Goal: Navigation & Orientation: Find specific page/section

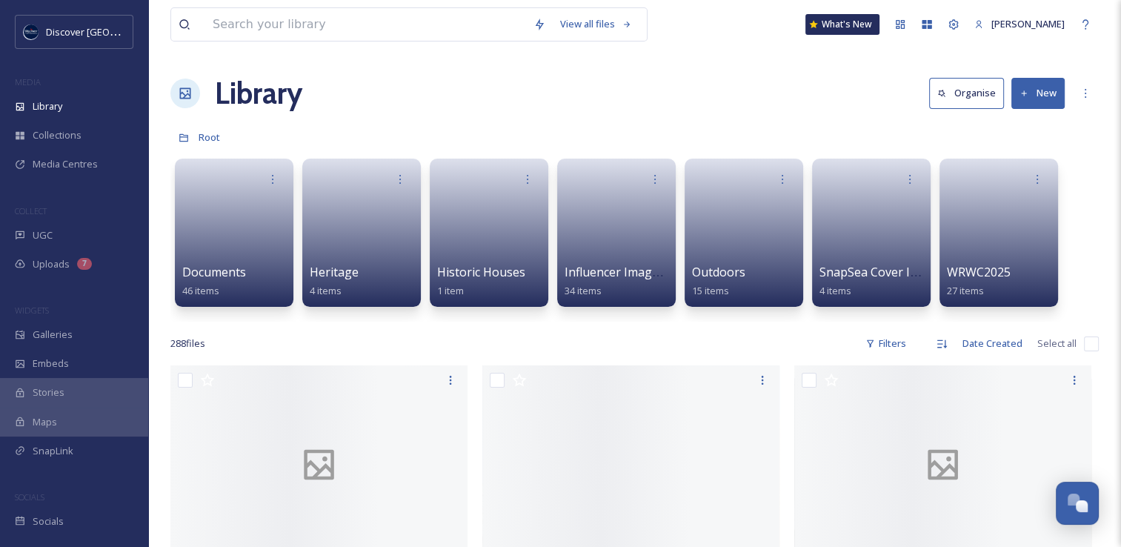
scroll to position [3781, 0]
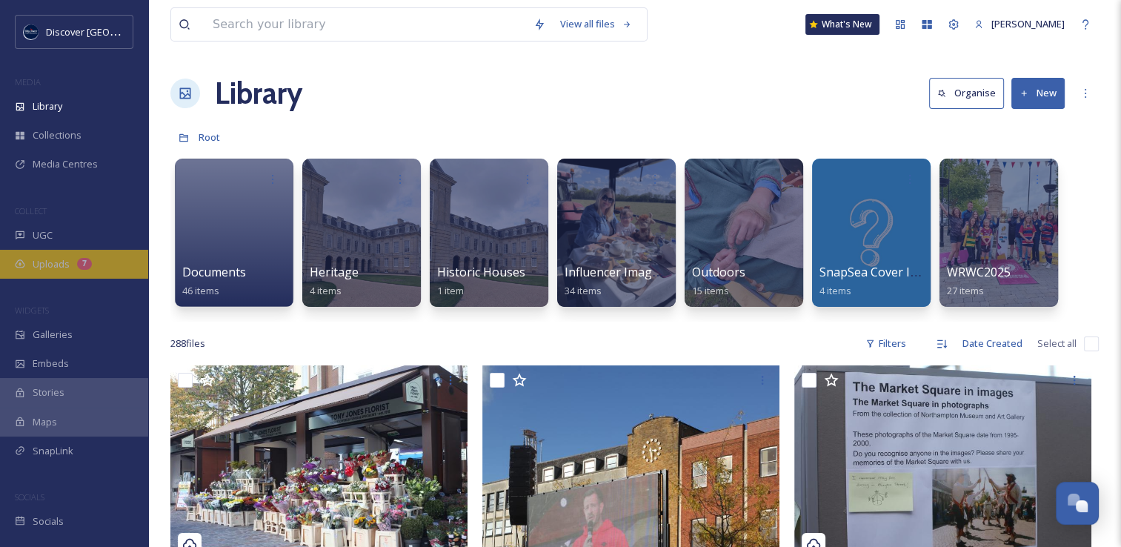
click at [42, 262] on span "Uploads" at bounding box center [51, 264] width 37 height 14
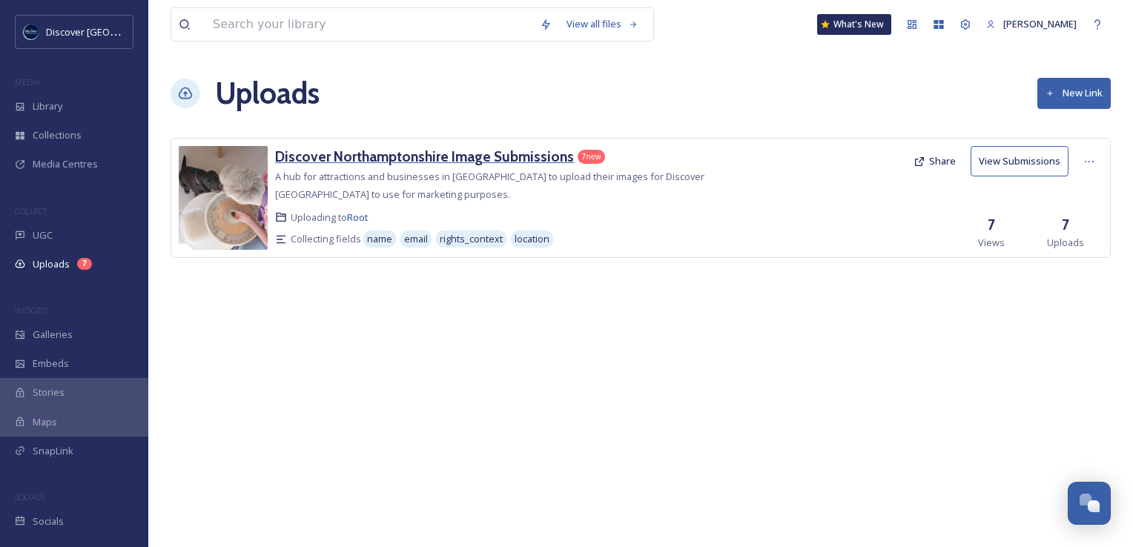
click at [438, 165] on h3 "Discover Northamptonshire Image Submissions" at bounding box center [424, 156] width 299 height 18
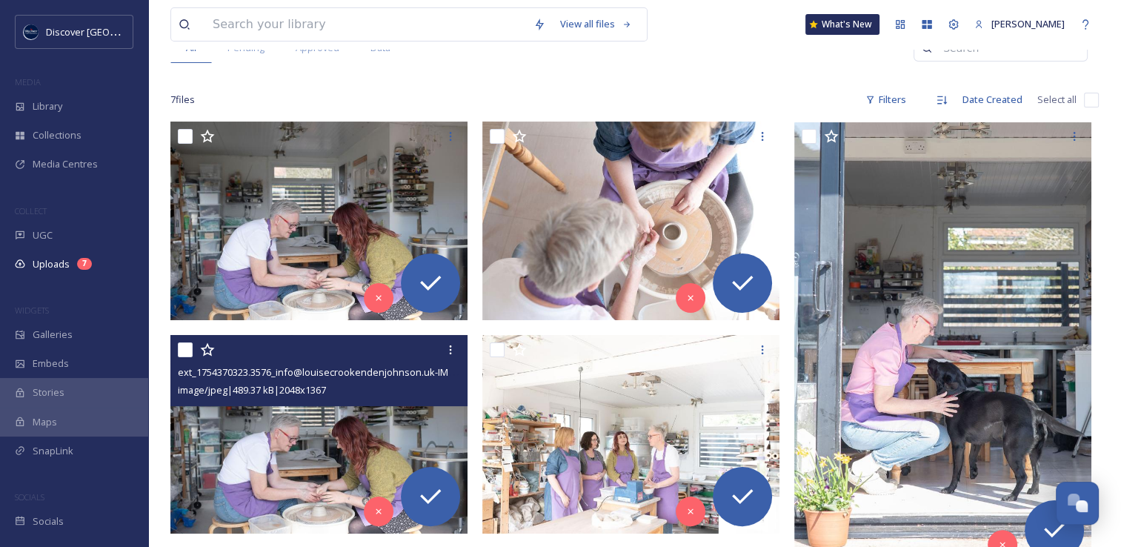
scroll to position [438, 0]
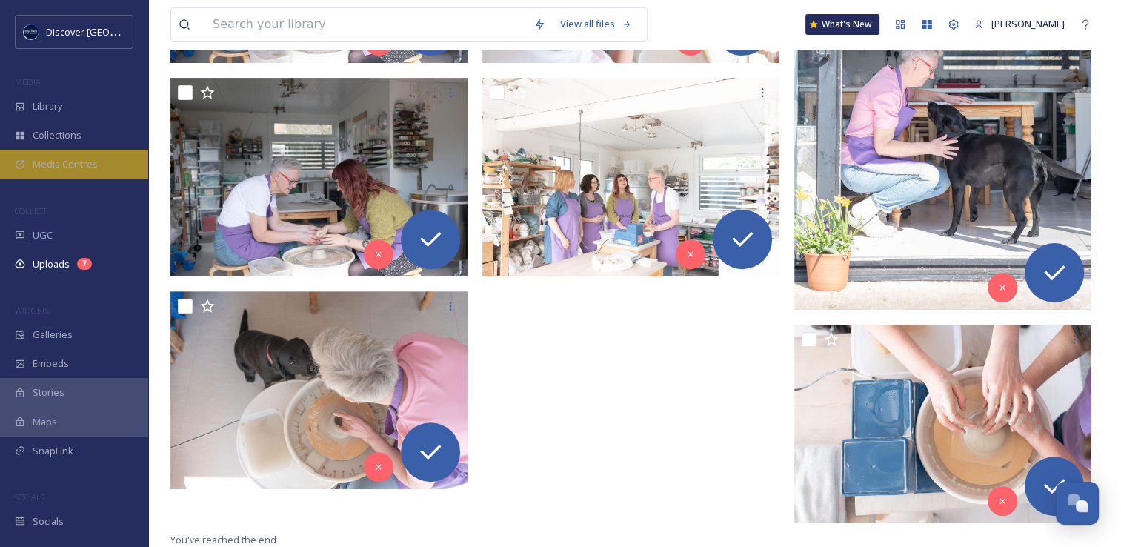
click at [65, 166] on span "Media Centres" at bounding box center [65, 164] width 65 height 14
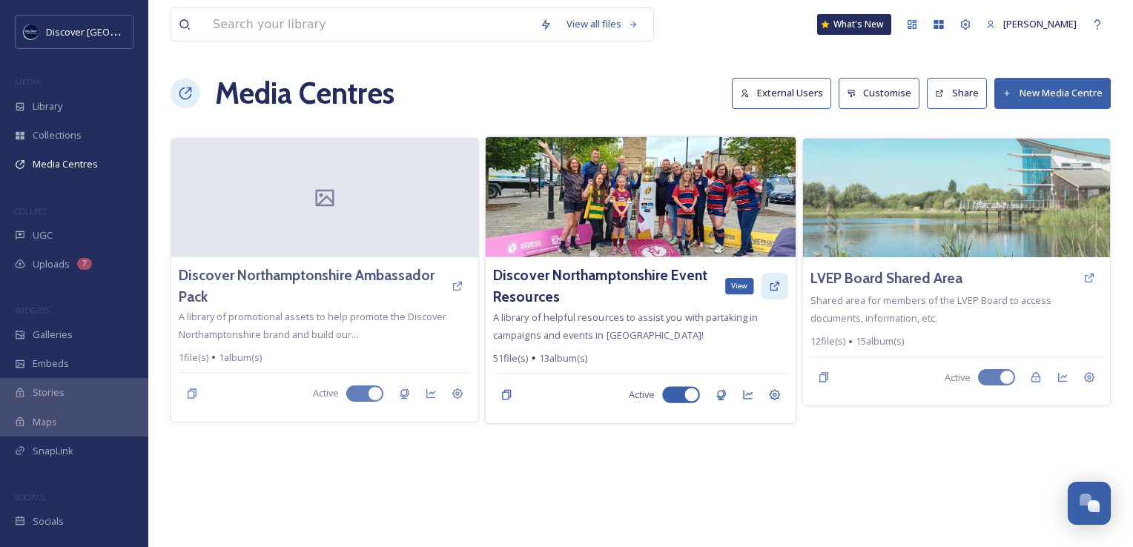
click at [777, 283] on icon at bounding box center [775, 286] width 12 height 12
